Goal: Task Accomplishment & Management: Manage account settings

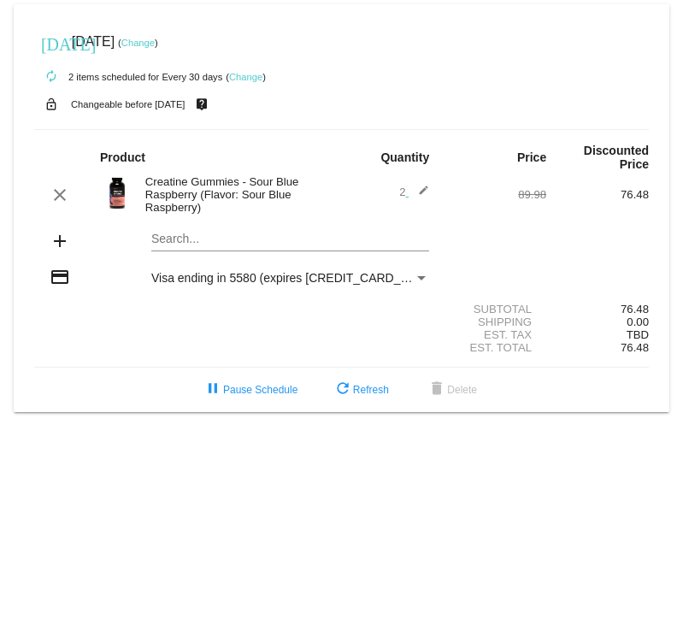
click at [250, 73] on link "Change" at bounding box center [245, 77] width 33 height 10
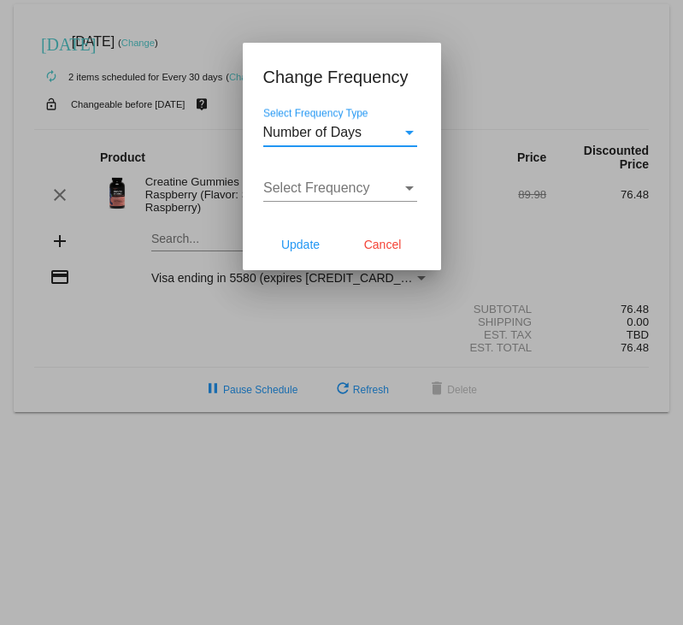
click at [402, 139] on div "Select Frequency Type" at bounding box center [409, 132] width 15 height 15
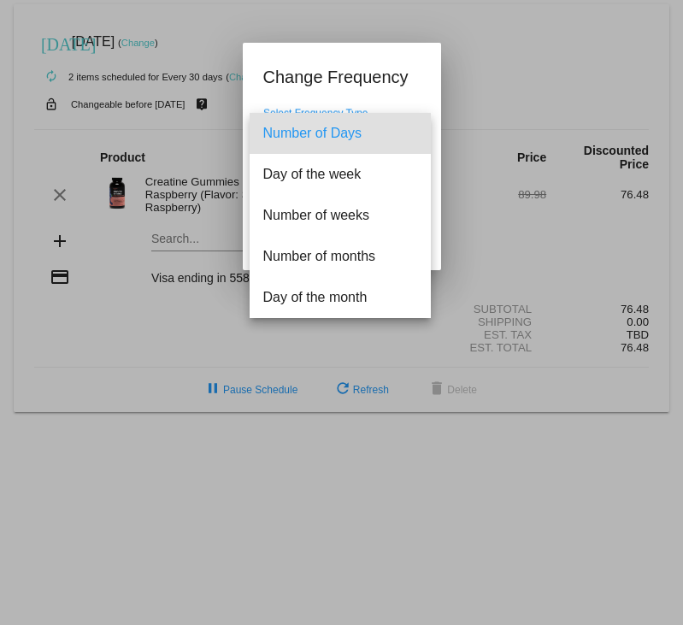
click at [401, 139] on span "Number of Days" at bounding box center [340, 133] width 154 height 41
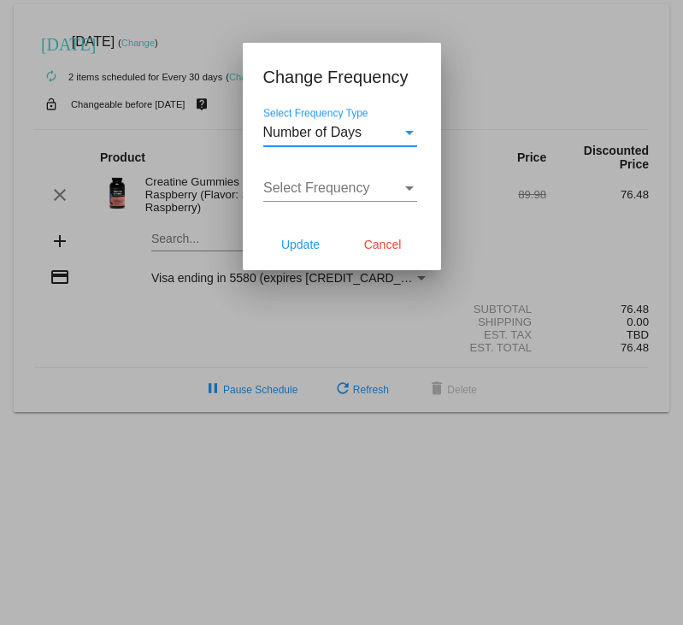
click at [409, 169] on div "Select Frequency Select Frequency" at bounding box center [340, 182] width 154 height 38
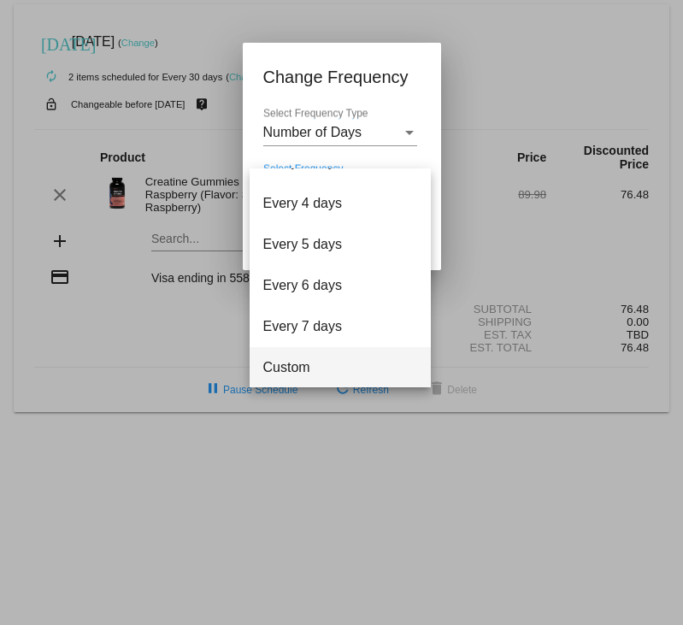
scroll to position [68, 0]
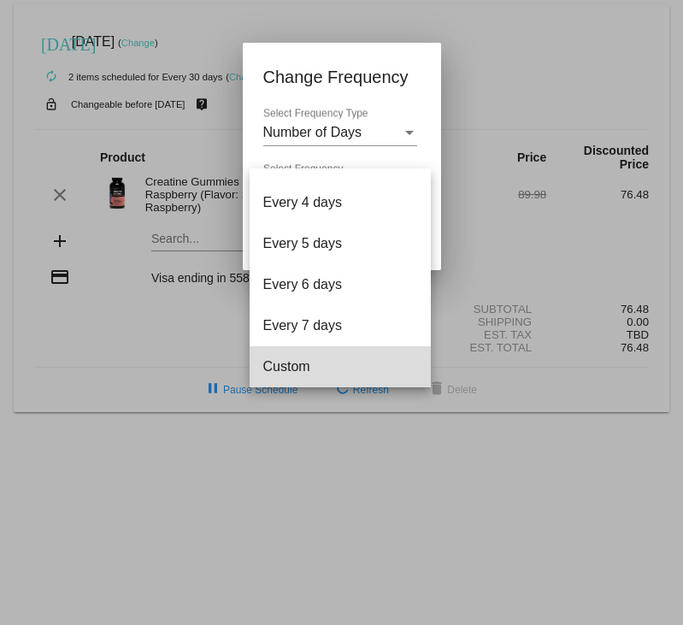
click at [348, 367] on span "Custom" at bounding box center [340, 366] width 154 height 41
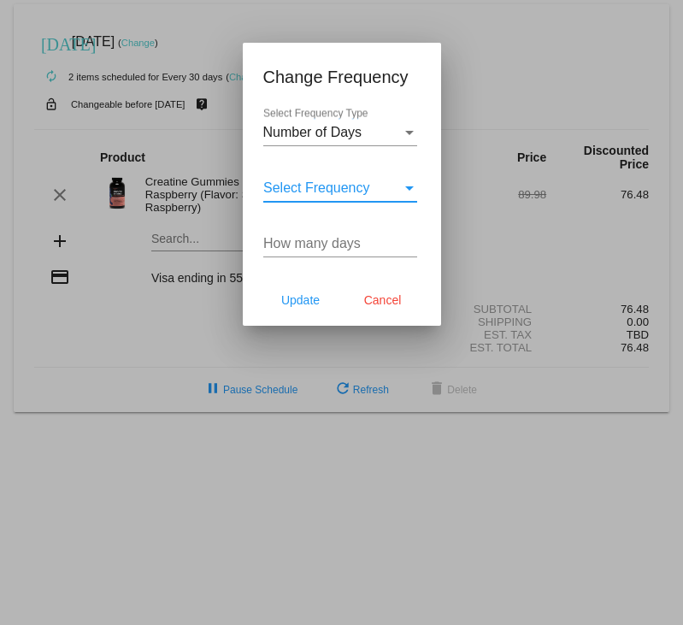
click at [349, 187] on span "Select Frequency" at bounding box center [316, 187] width 107 height 15
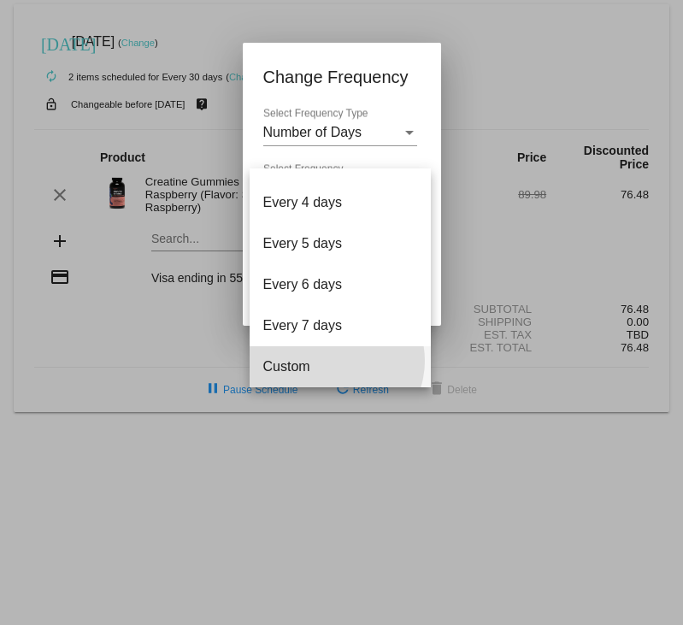
click at [334, 361] on span "Custom" at bounding box center [340, 366] width 154 height 41
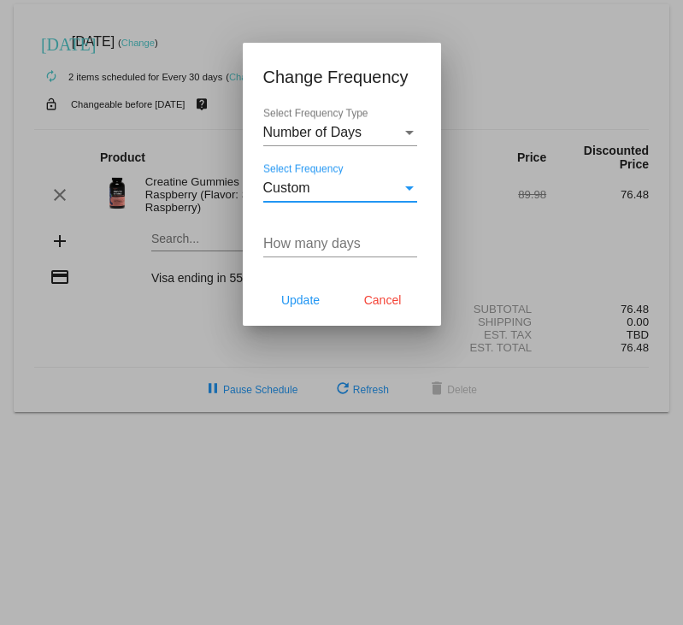
click at [342, 243] on input "How many days" at bounding box center [340, 243] width 154 height 15
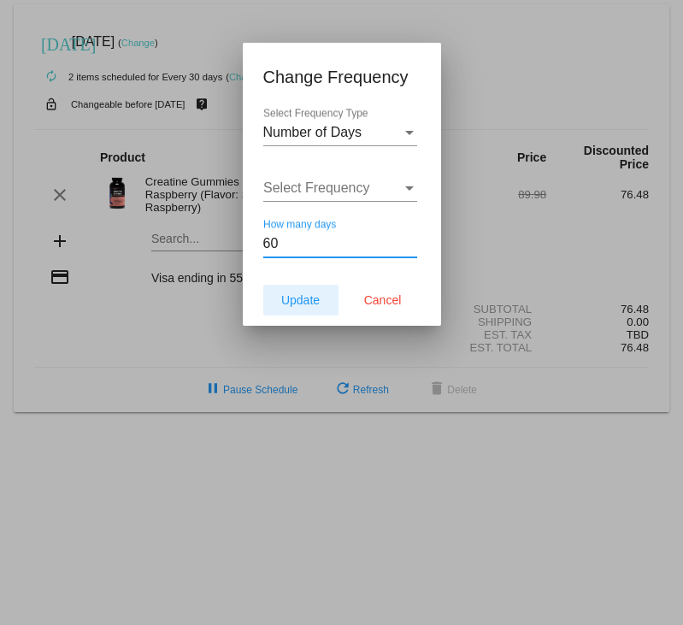
type input "60"
click at [319, 302] on span "Update" at bounding box center [300, 300] width 38 height 14
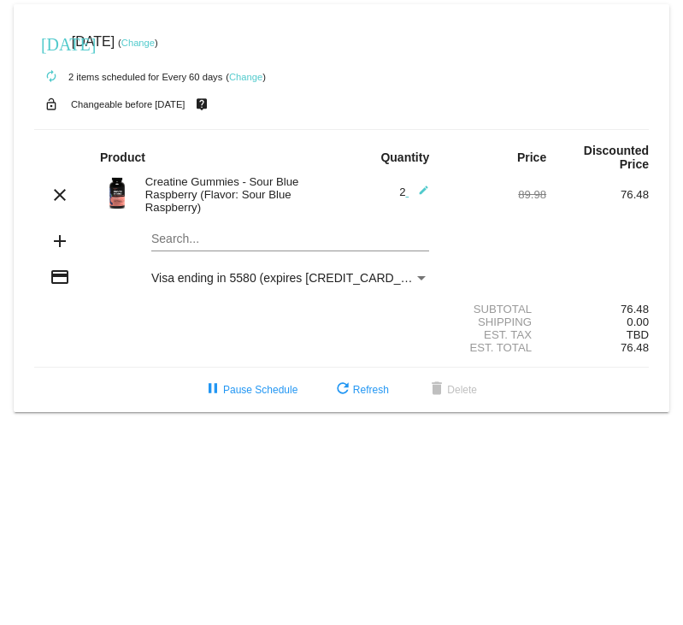
click at [155, 45] on link "Change" at bounding box center [137, 43] width 33 height 10
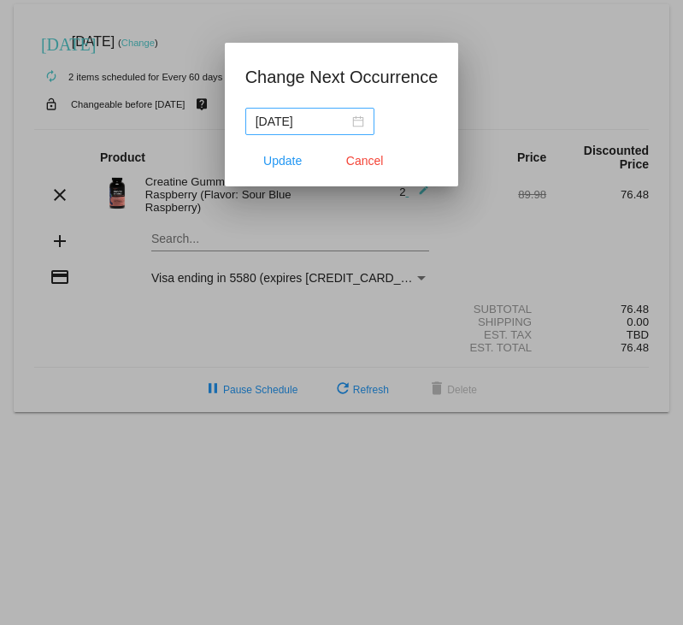
click at [361, 126] on div "[DATE]" at bounding box center [309, 121] width 109 height 19
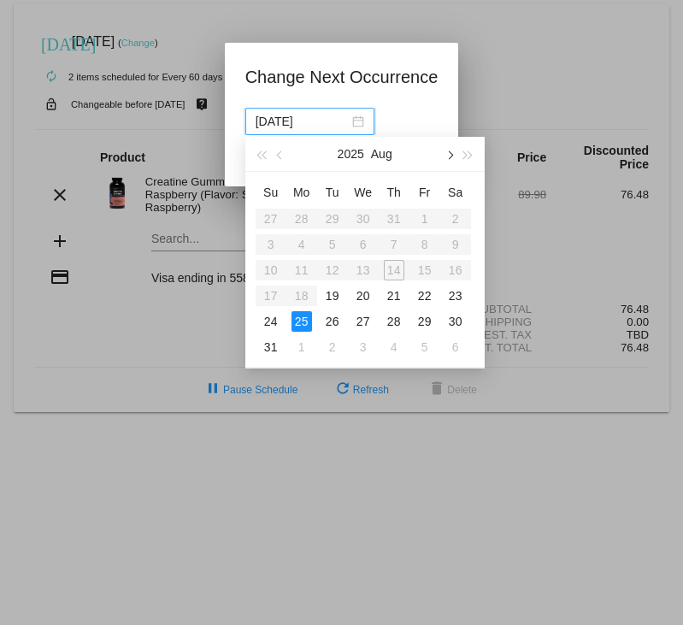
click at [447, 158] on button "button" at bounding box center [448, 154] width 19 height 34
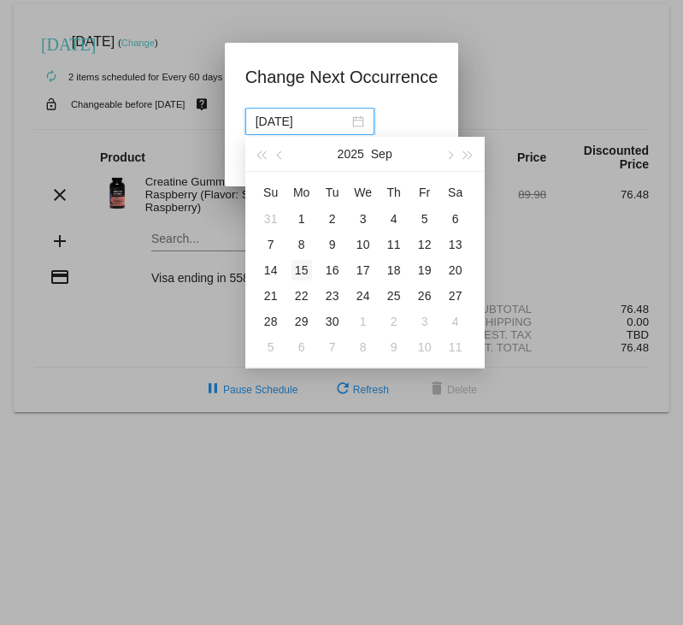
click at [307, 267] on div "15" at bounding box center [301, 270] width 21 height 21
type input "[DATE]"
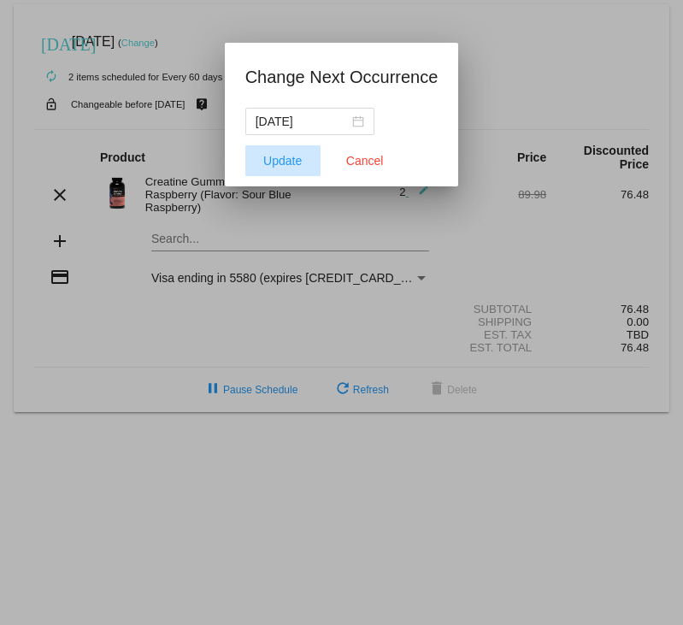
click at [299, 161] on span "Update" at bounding box center [282, 161] width 38 height 14
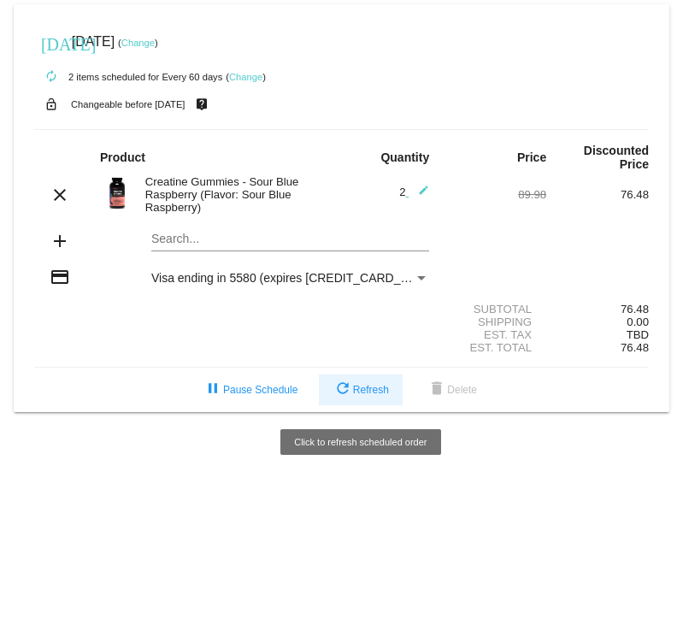
click at [368, 393] on span "refresh Refresh" at bounding box center [360, 390] width 56 height 12
